Goal: Find specific page/section: Find specific page/section

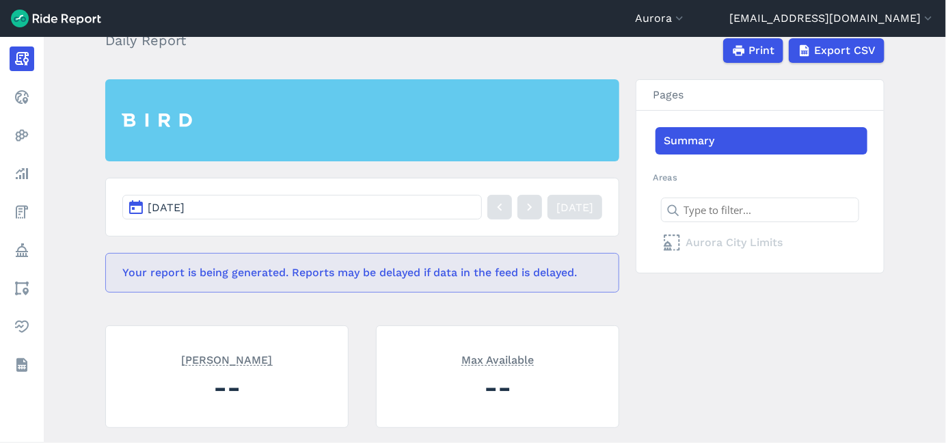
scroll to position [228, 0]
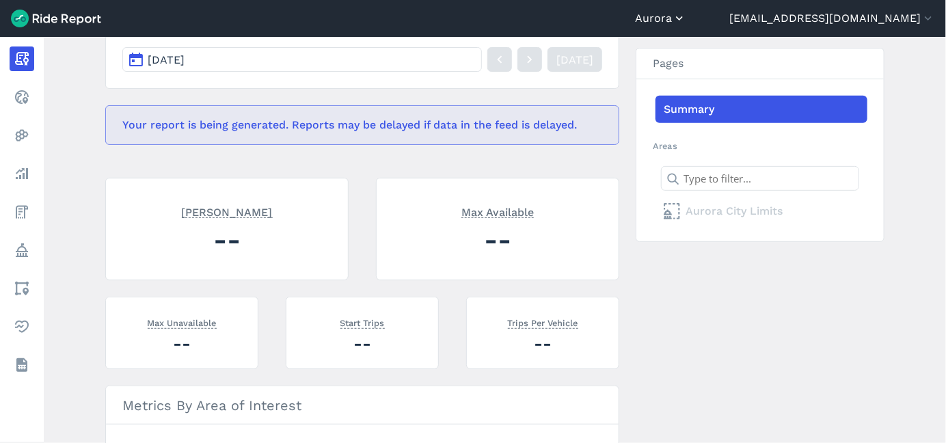
click at [686, 16] on icon "button" at bounding box center [680, 19] width 14 height 14
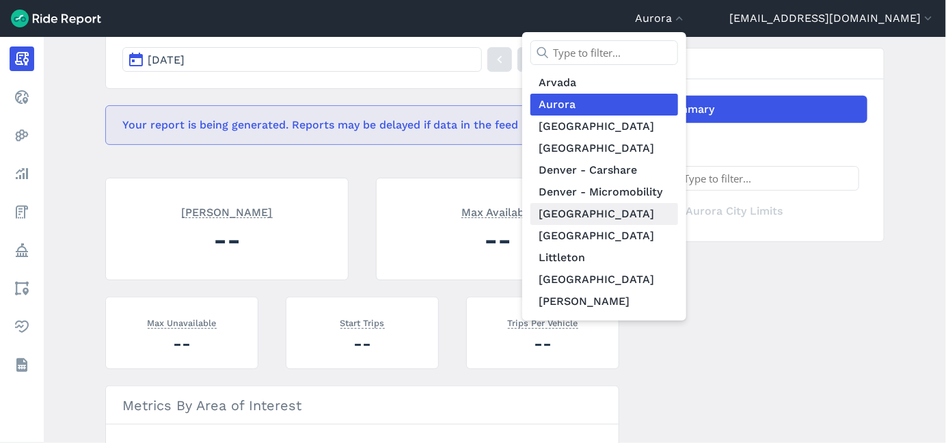
click at [678, 213] on link "[GEOGRAPHIC_DATA]" at bounding box center [604, 214] width 148 height 22
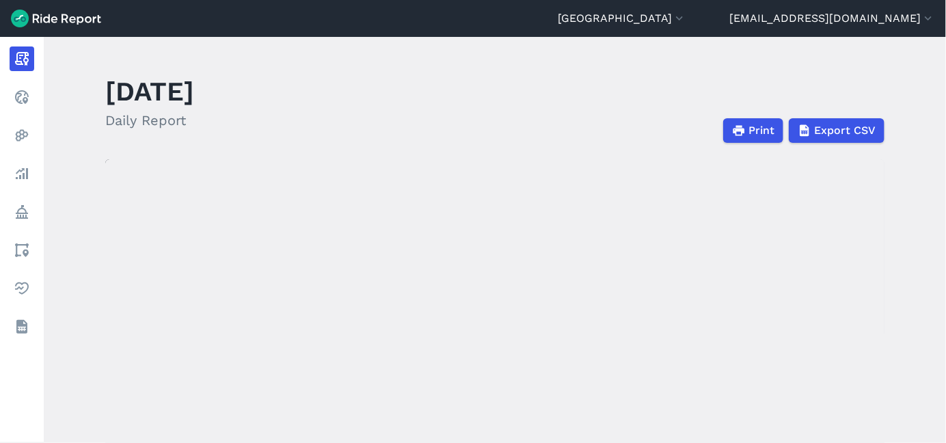
scroll to position [228, 0]
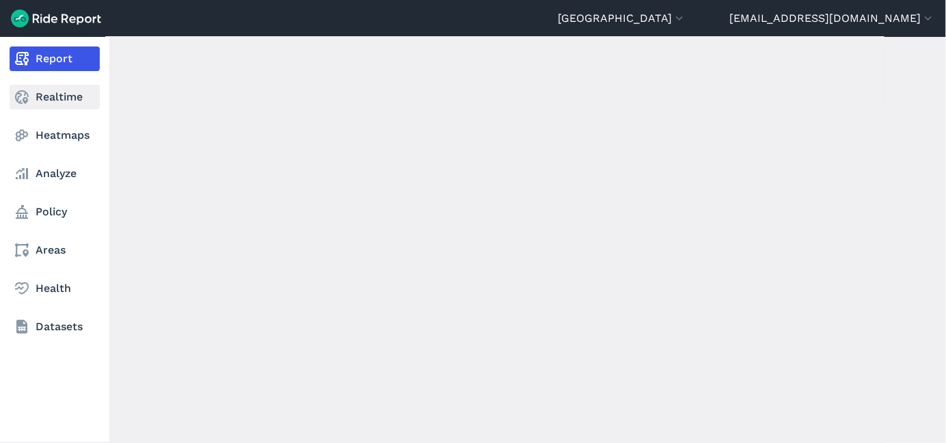
click at [62, 92] on link "Realtime" at bounding box center [55, 97] width 90 height 25
